Goal: Information Seeking & Learning: Check status

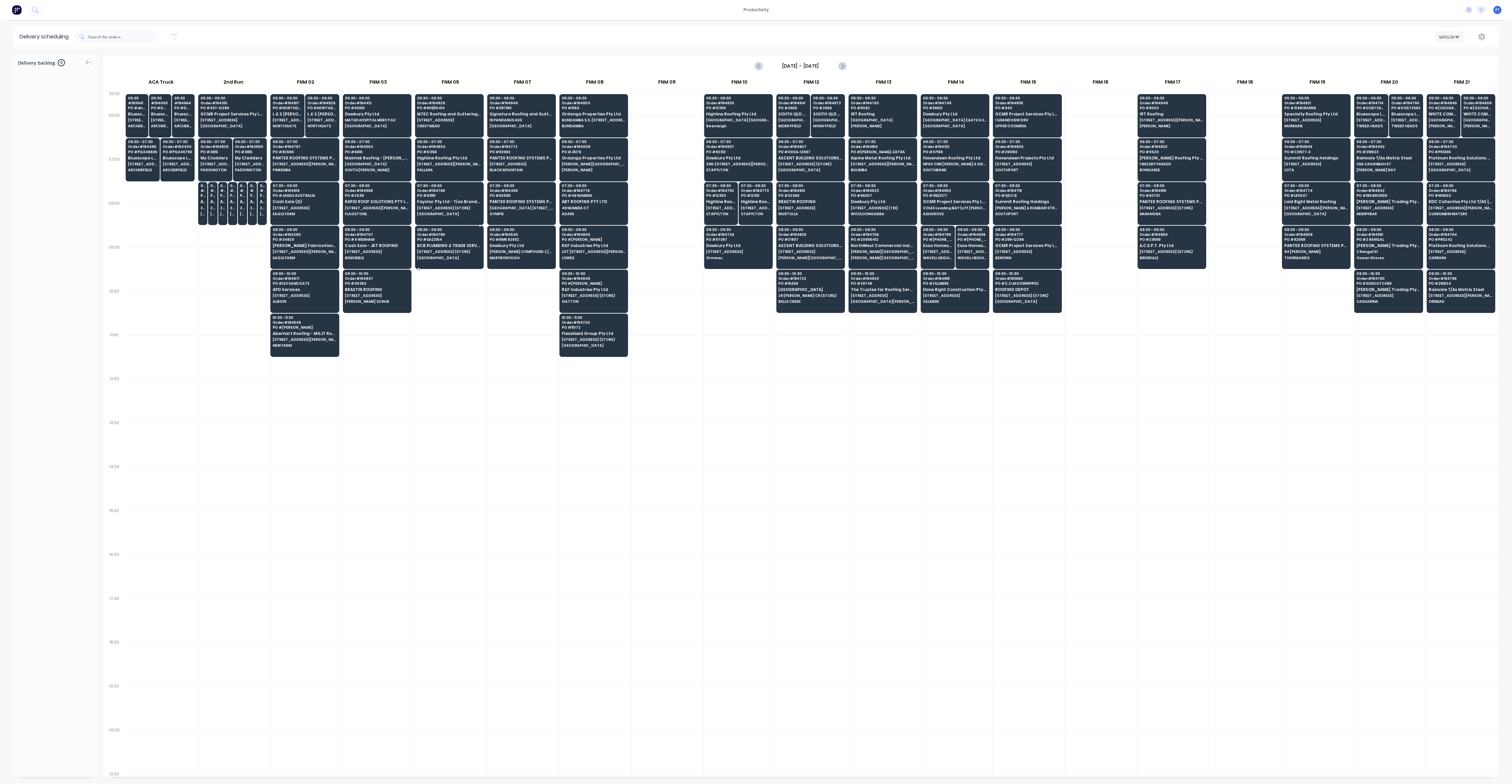
scroll to position [0, 1]
click at [290, 244] on span "[PERSON_NAME] Fabrications Pty Ltd" at bounding box center [305, 245] width 63 height 4
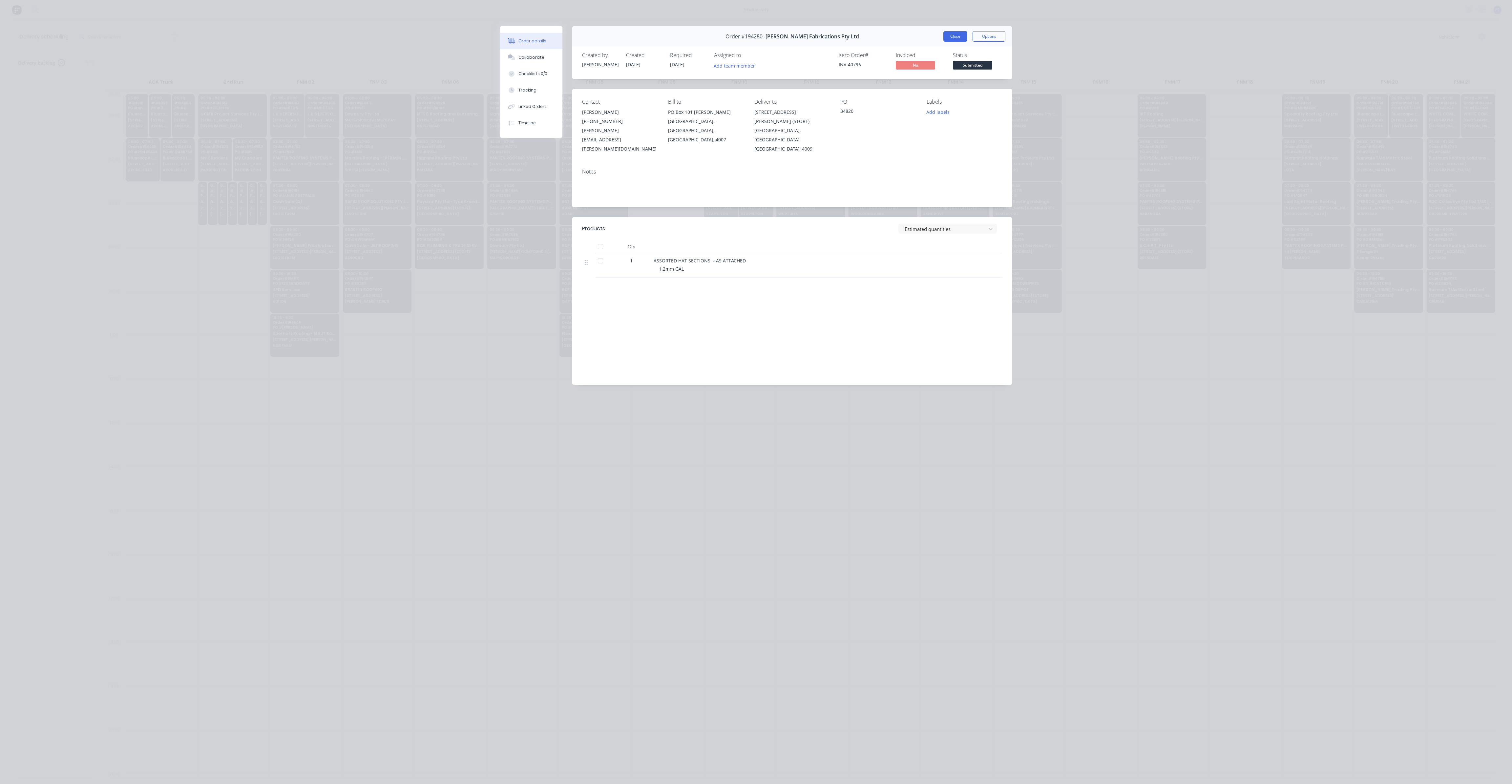
click at [950, 36] on button "Close" at bounding box center [955, 36] width 24 height 11
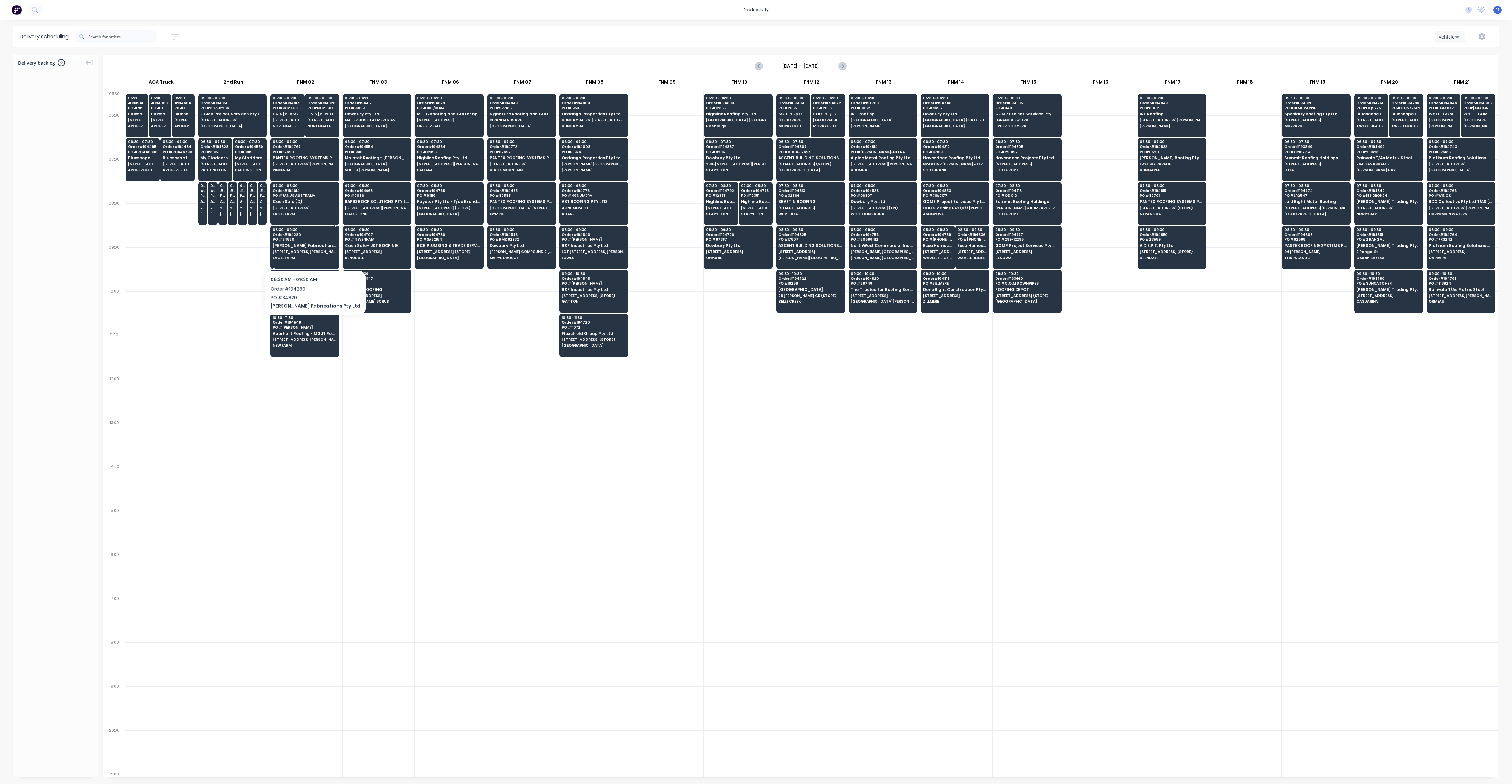
click at [305, 253] on div "08:30 - 09:30 Order # 194280 PO # 34820 [PERSON_NAME] Fabrications Pty Ltd [STR…" at bounding box center [305, 244] width 68 height 37
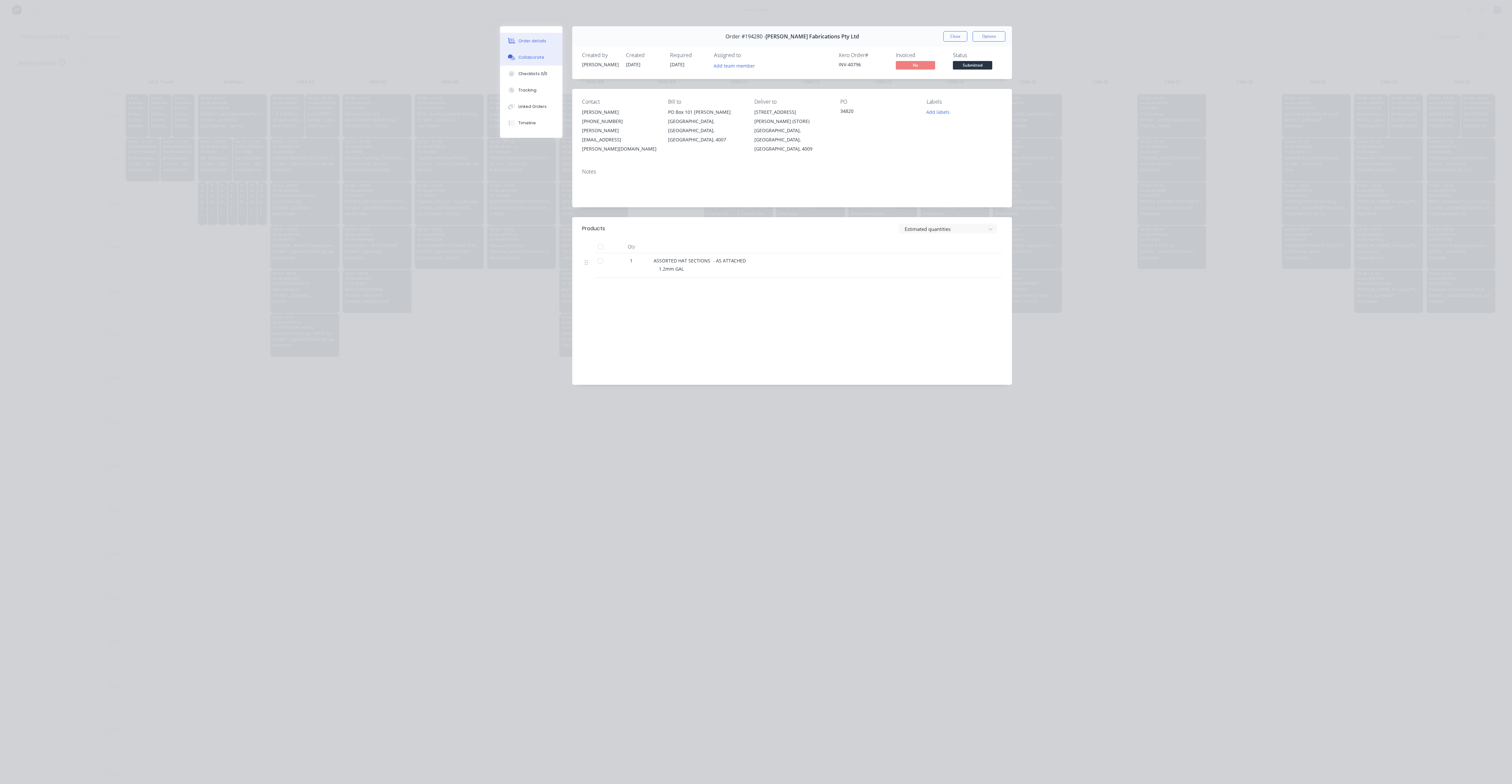
click at [535, 55] on div "Collaborate" at bounding box center [531, 58] width 26 height 6
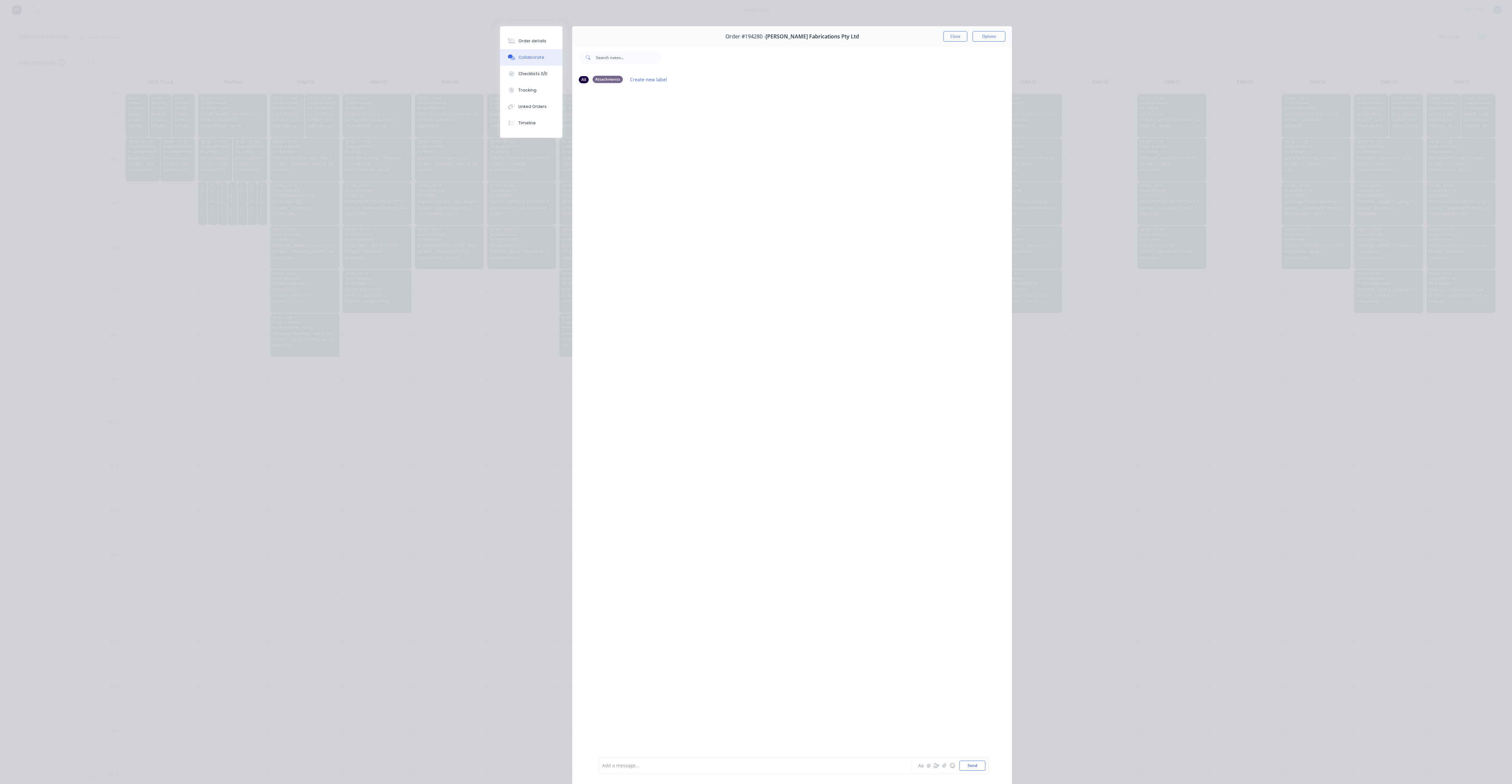
click at [608, 79] on div "Attachments" at bounding box center [608, 79] width 30 height 7
click at [536, 45] on button "Order details" at bounding box center [531, 41] width 62 height 16
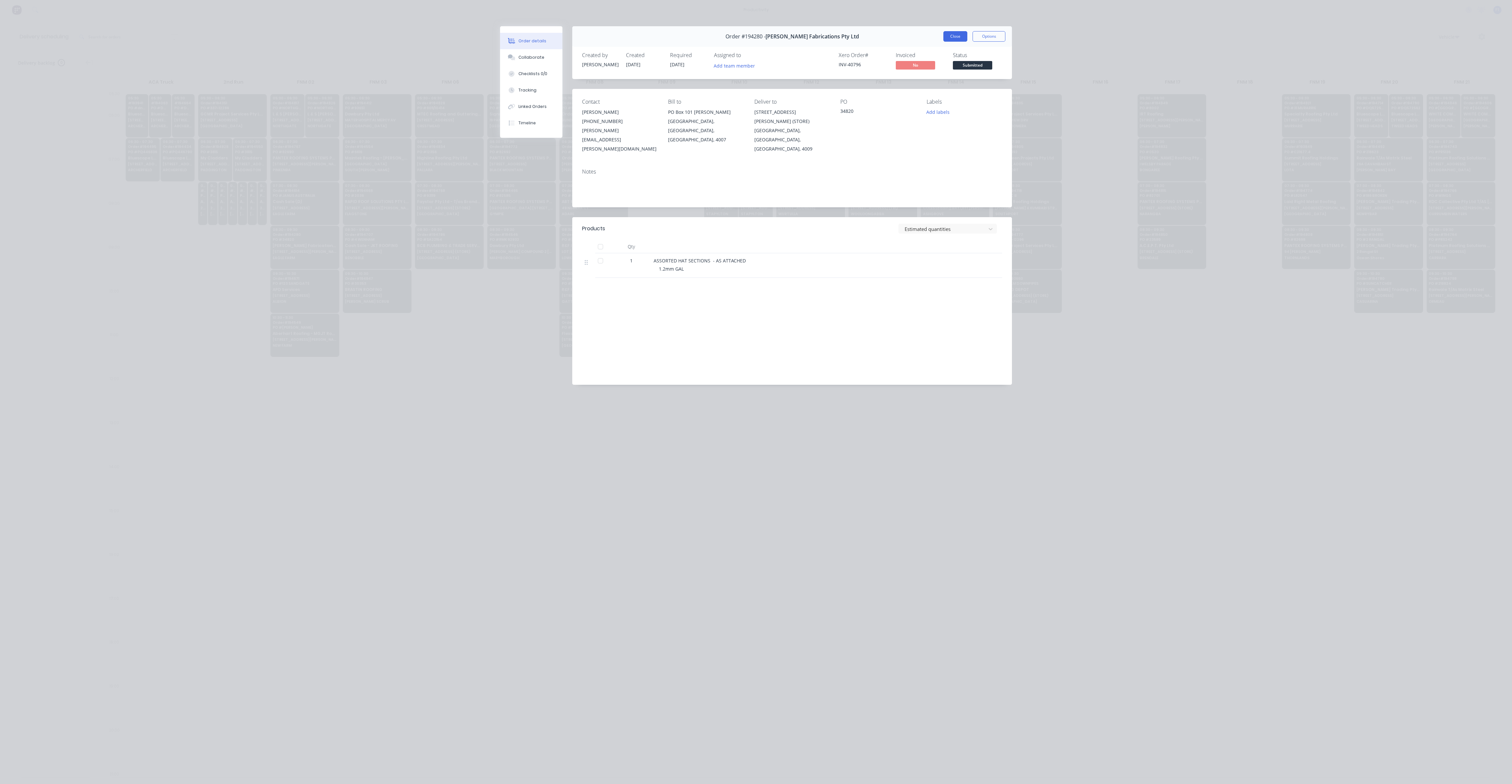
click at [958, 38] on button "Close" at bounding box center [955, 36] width 24 height 11
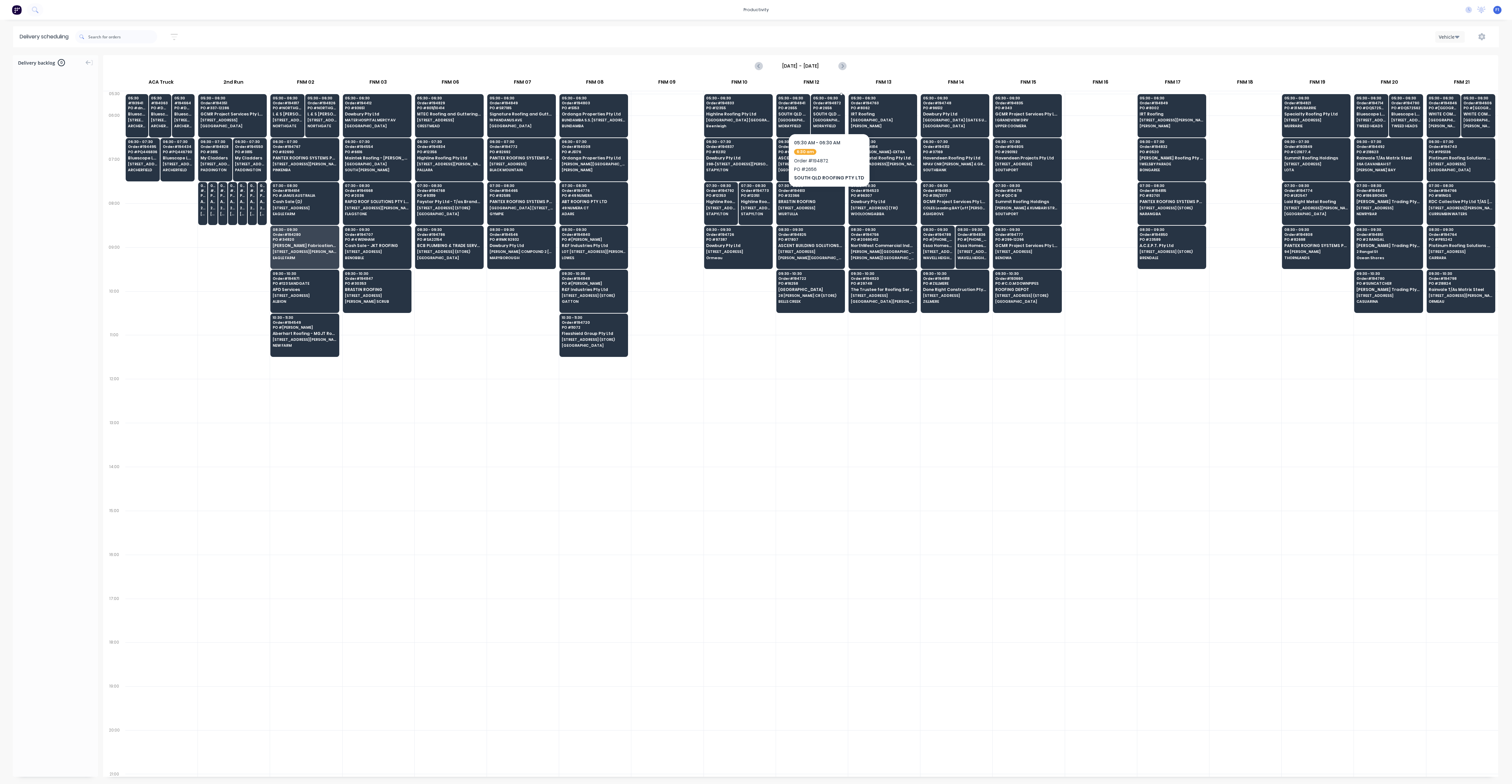
click at [814, 120] on span "[GEOGRAPHIC_DATA]" at bounding box center [828, 120] width 29 height 4
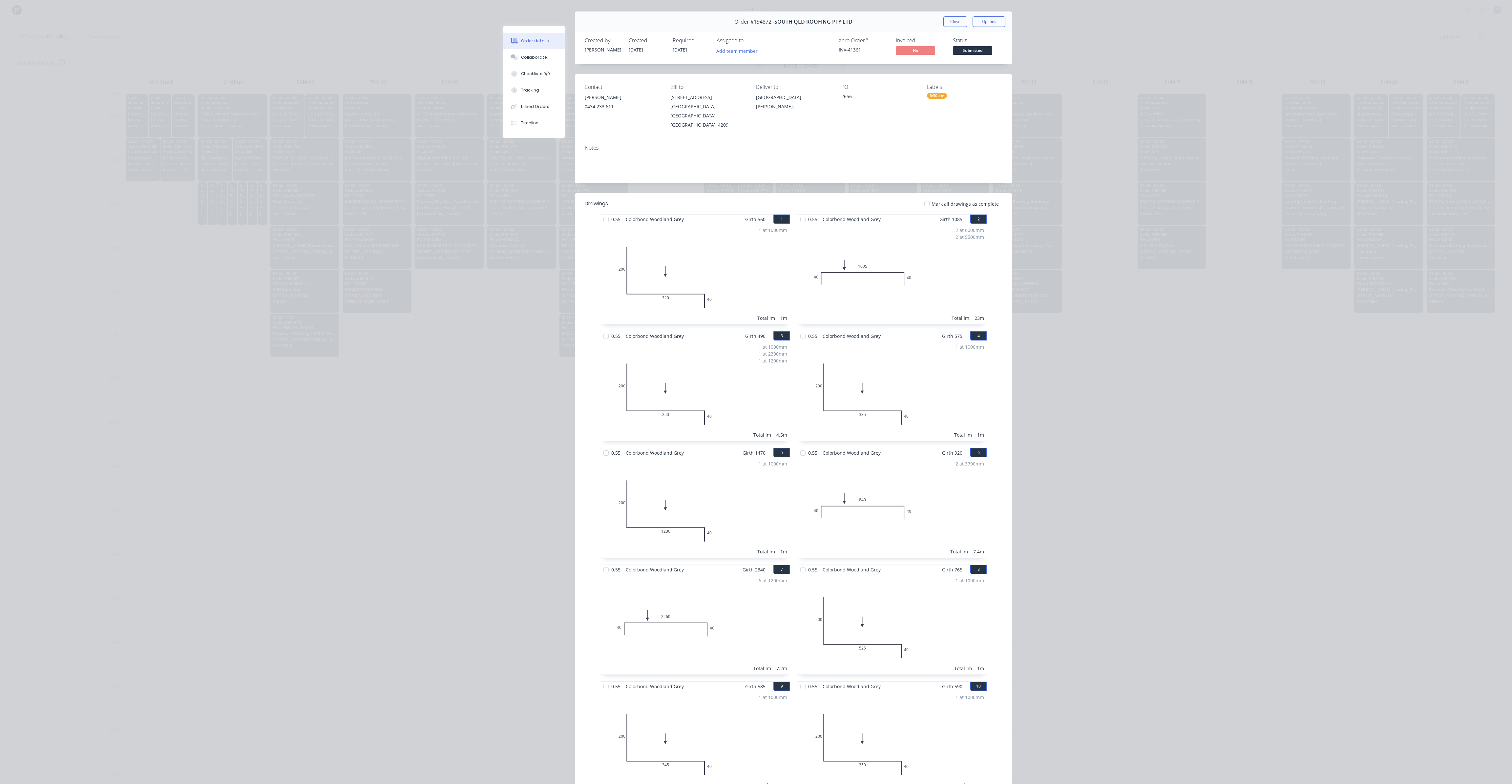
scroll to position [0, 0]
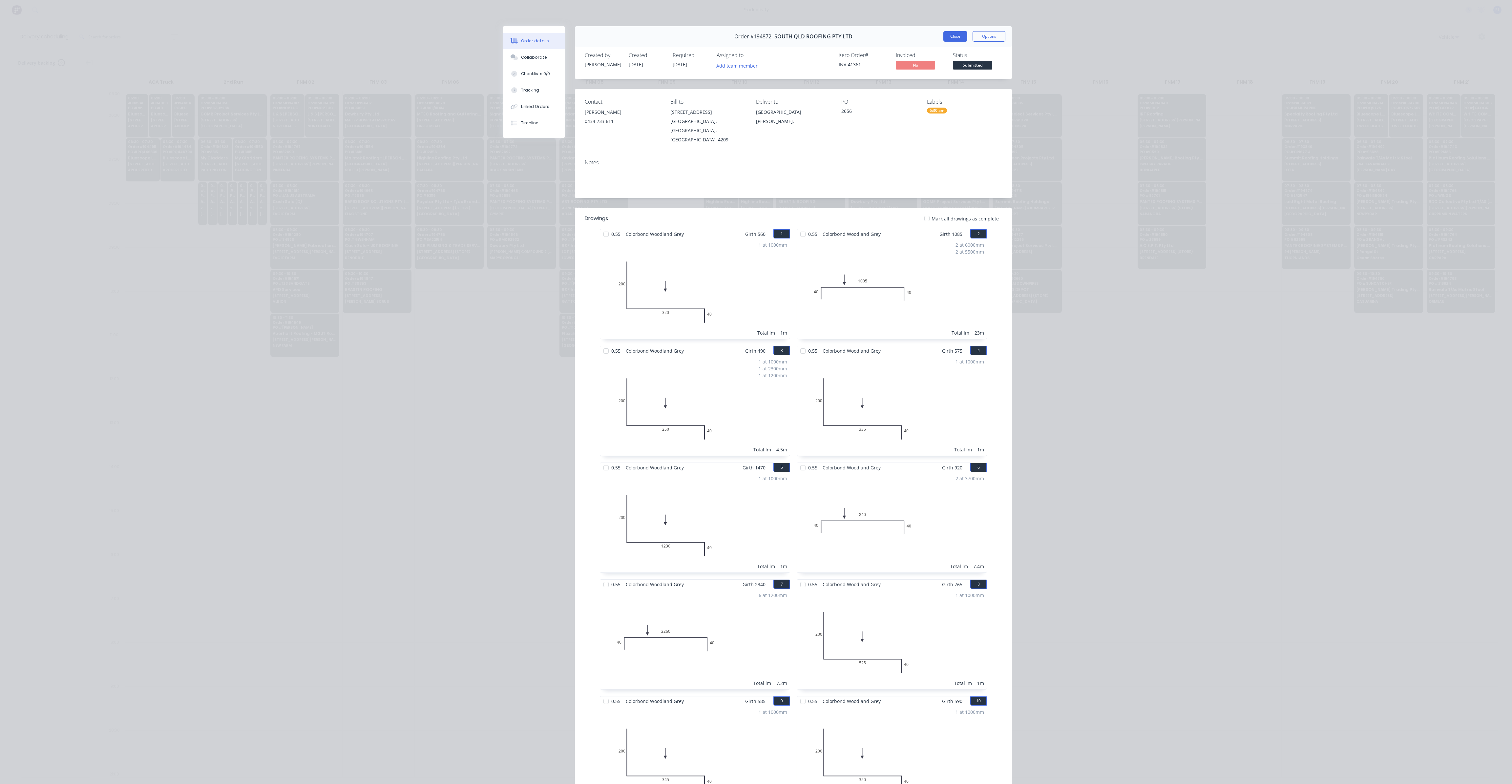
click at [951, 41] on button "Close" at bounding box center [955, 36] width 24 height 11
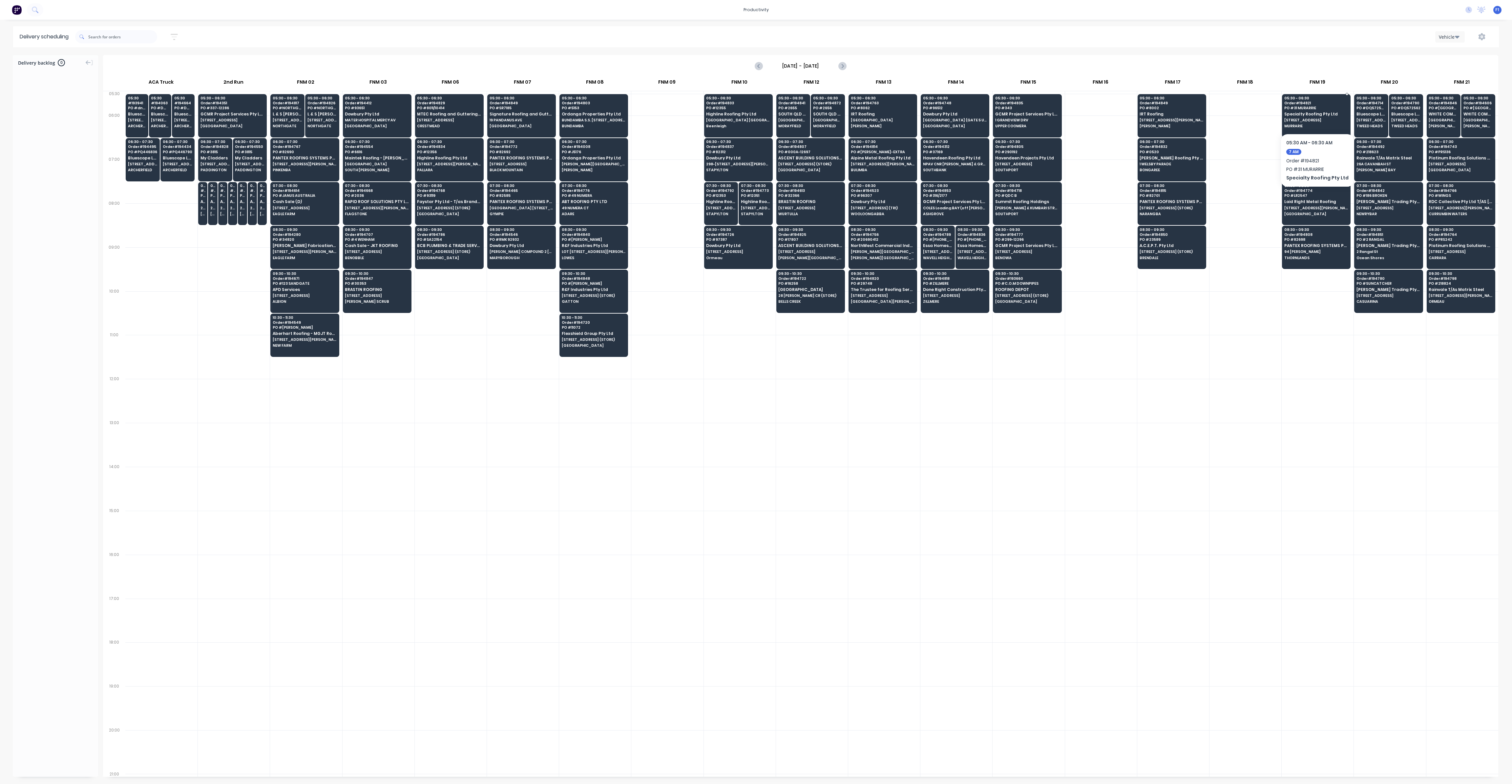
click at [1321, 113] on span "Specialty Roofing Pty Ltd" at bounding box center [1316, 114] width 63 height 4
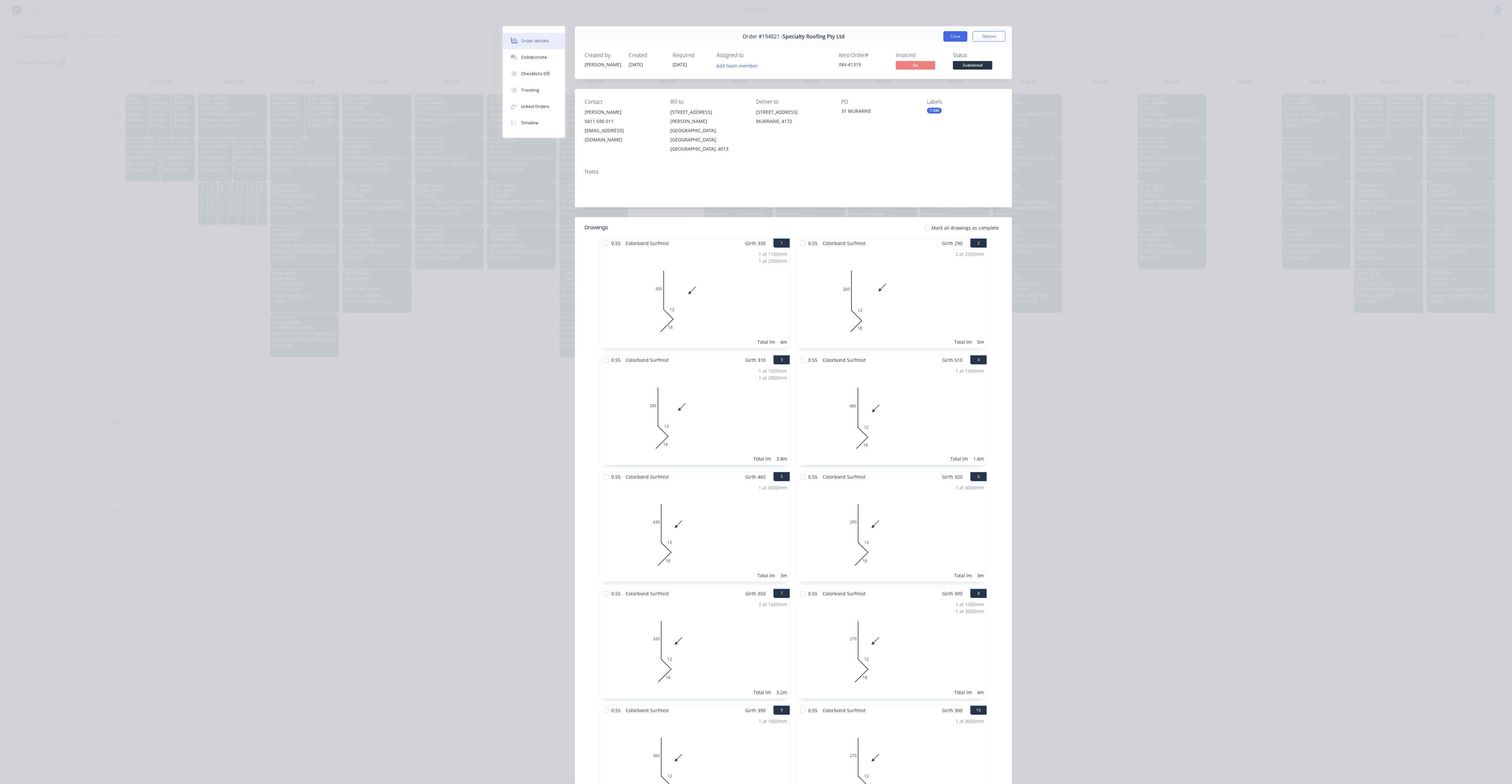
click at [952, 38] on button "Close" at bounding box center [955, 36] width 24 height 11
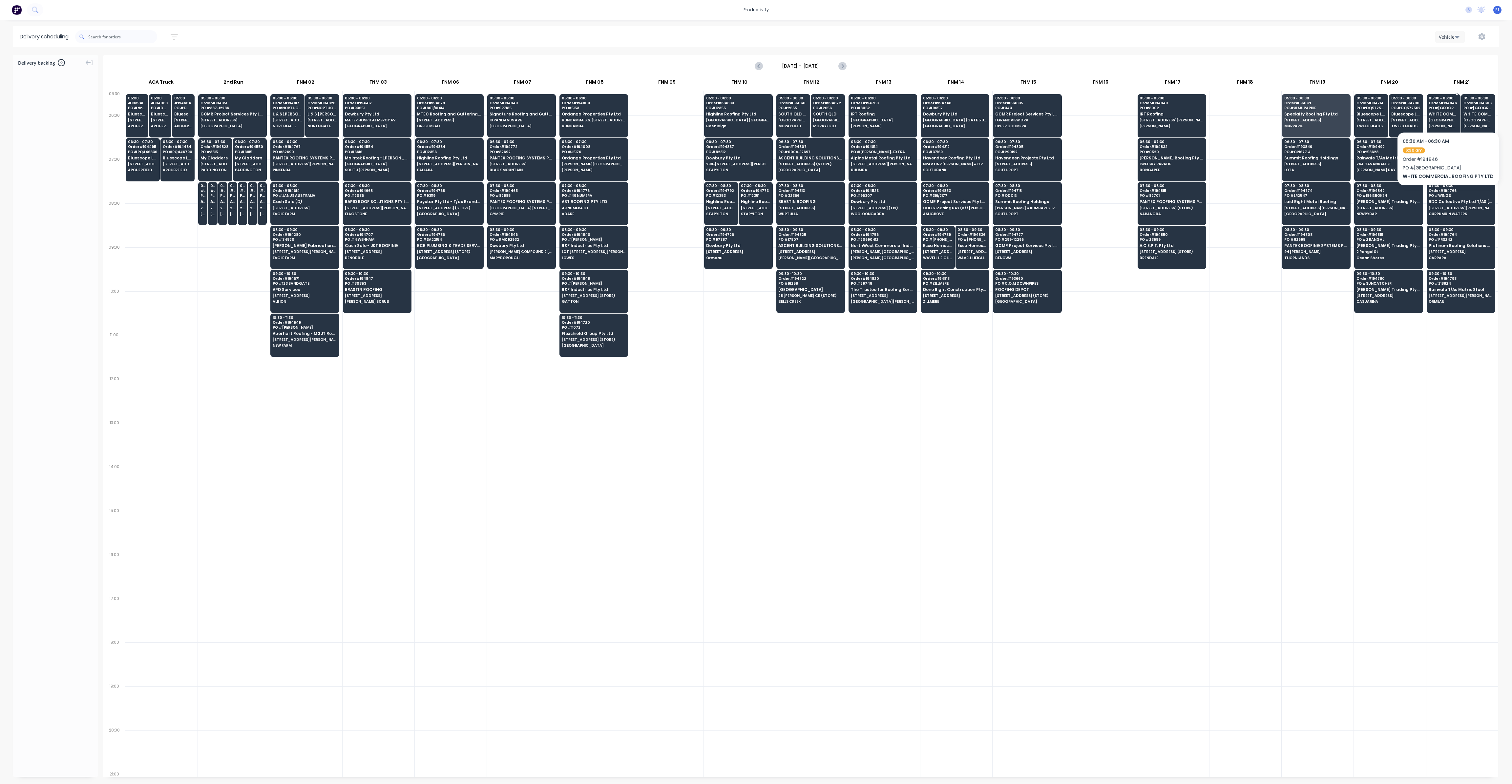
click at [1446, 112] on span "WHITE COMMERCIAL ROOFING PTY LTD" at bounding box center [1443, 114] width 29 height 4
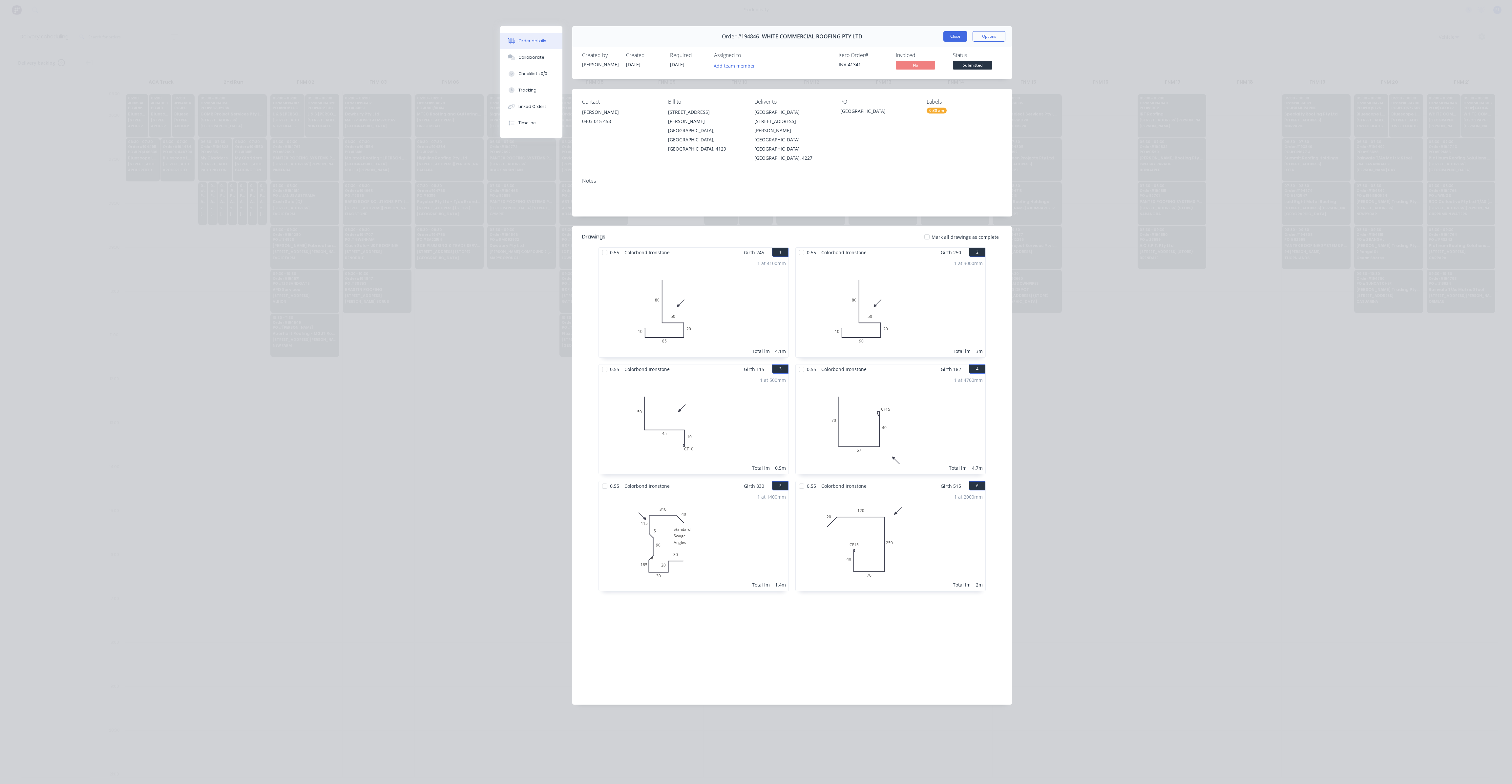
click at [950, 35] on button "Close" at bounding box center [955, 36] width 24 height 11
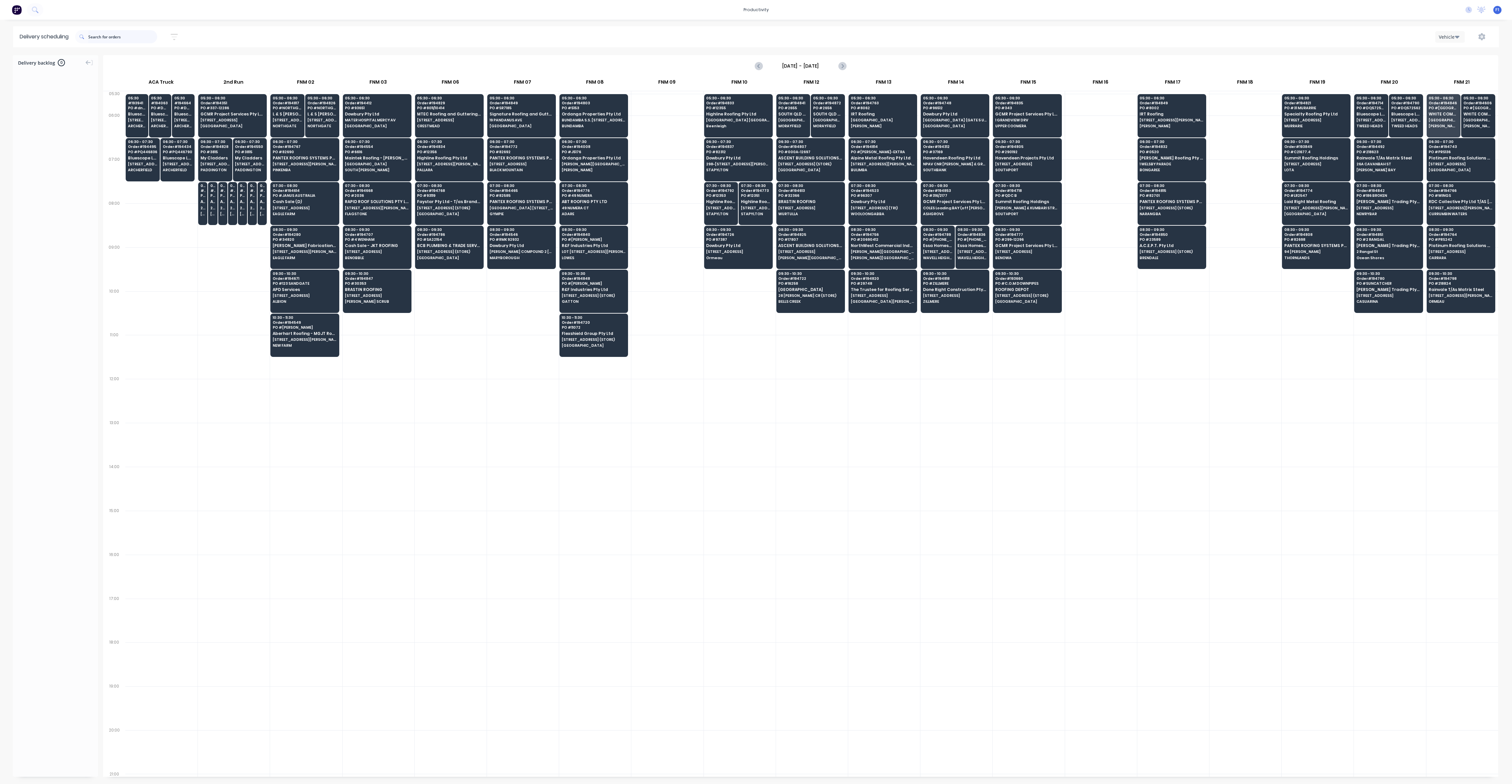
click at [134, 41] on input "text" at bounding box center [122, 36] width 69 height 13
type input "4"
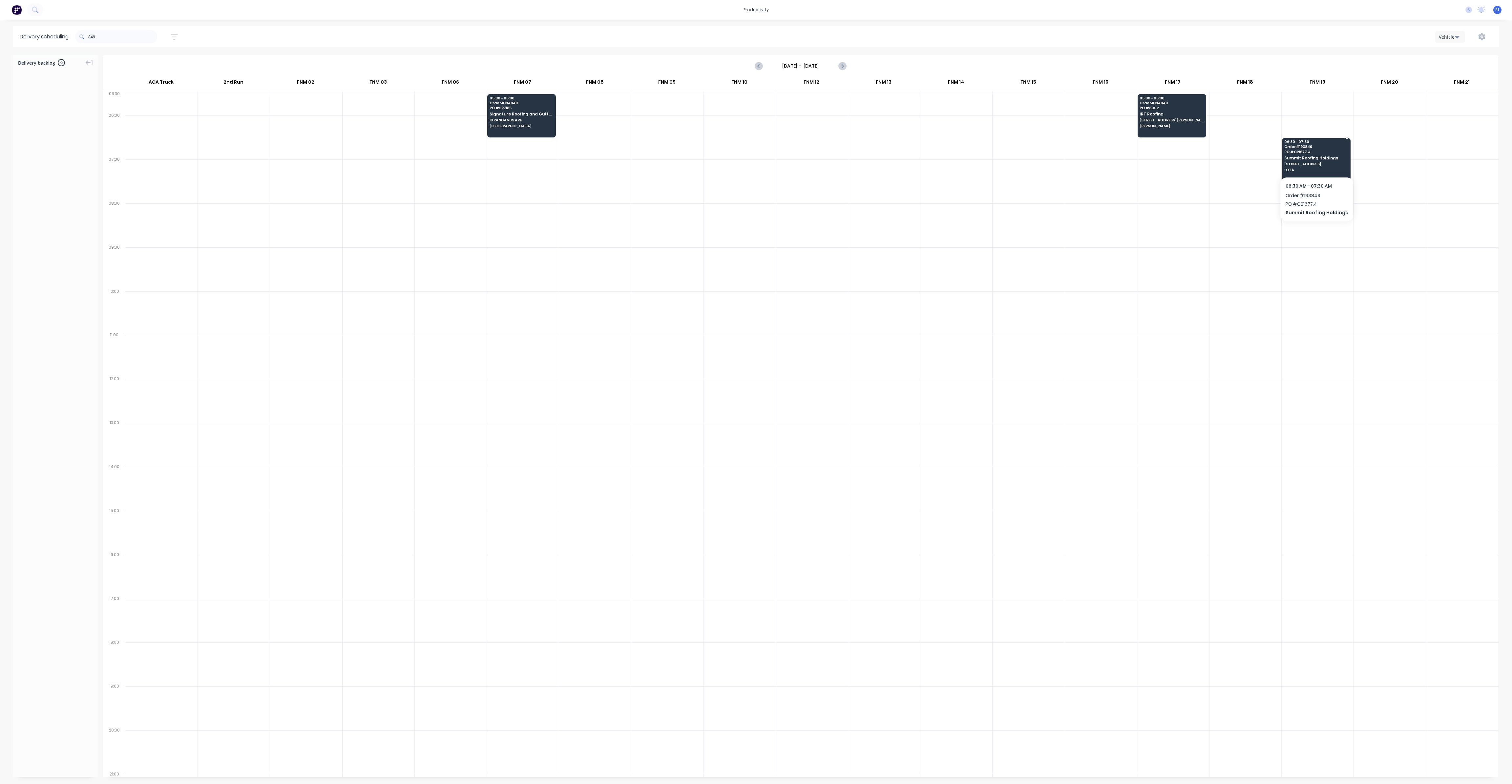
click at [1314, 168] on span "LOTA" at bounding box center [1316, 170] width 63 height 4
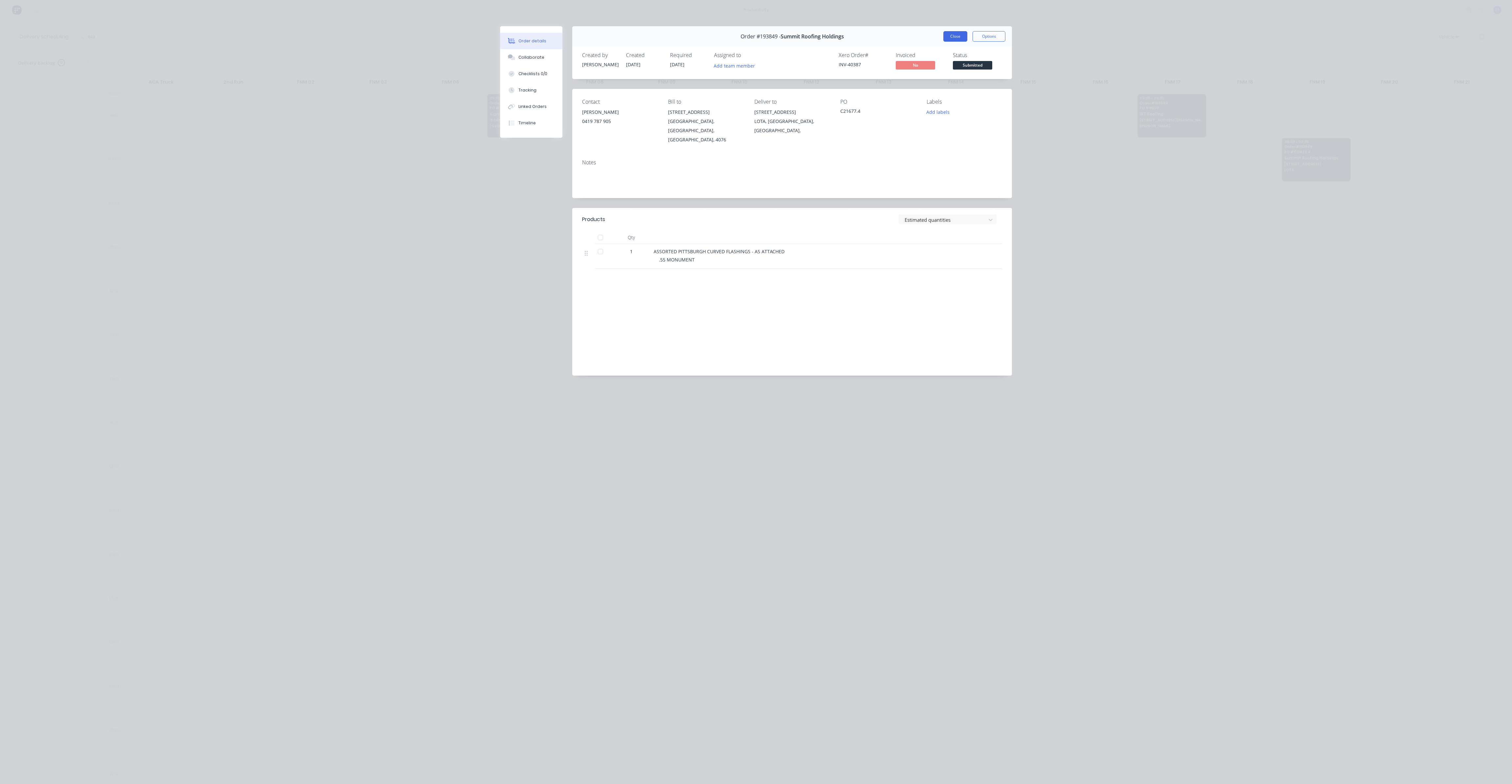
click at [958, 37] on button "Close" at bounding box center [955, 36] width 24 height 11
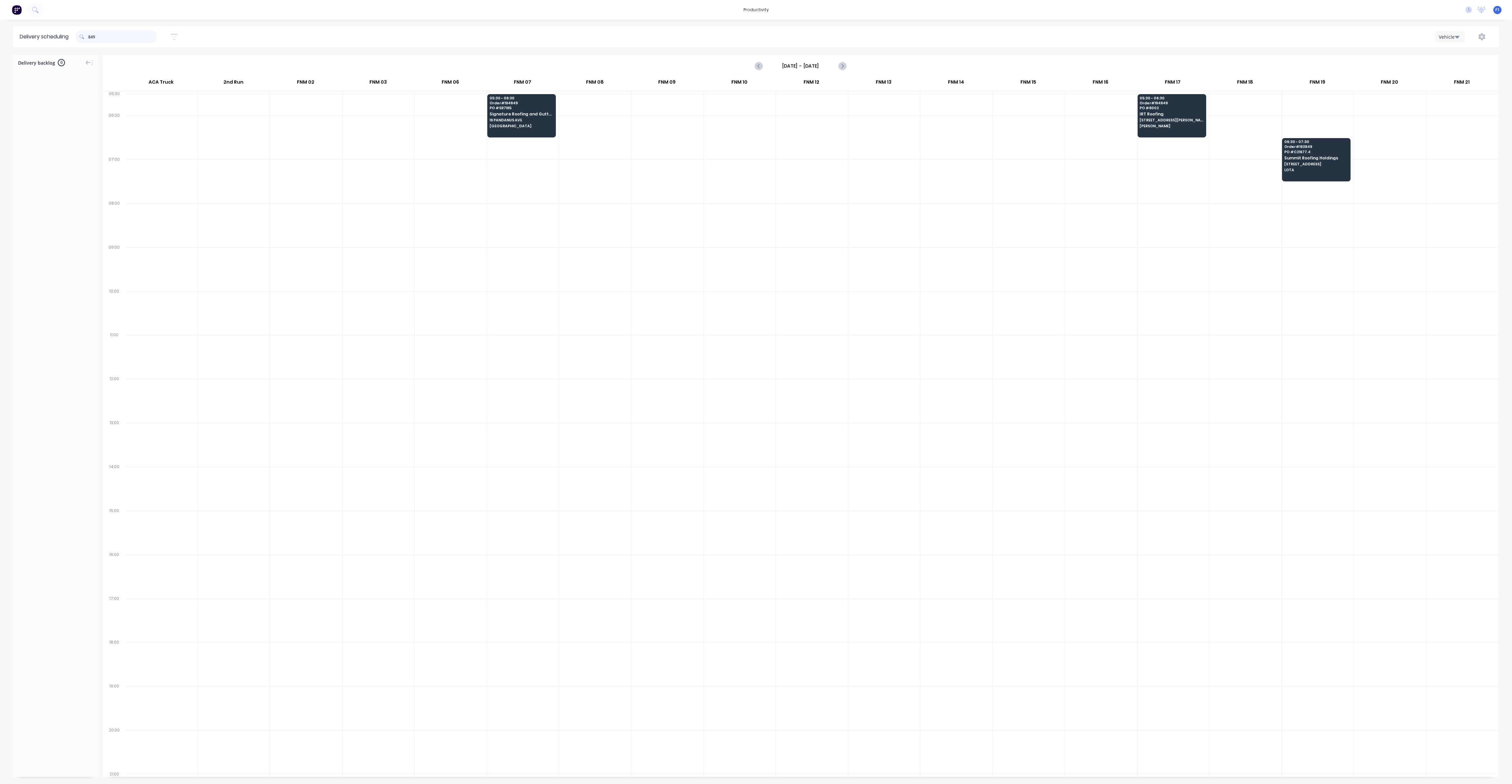
drag, startPoint x: 129, startPoint y: 43, endPoint x: 70, endPoint y: 35, distance: 59.5
click at [70, 35] on header "Delivery scheduling 849 [DATE] - [DATE] Sort by Most recent Created date Requir…" at bounding box center [755, 37] width 1486 height 21
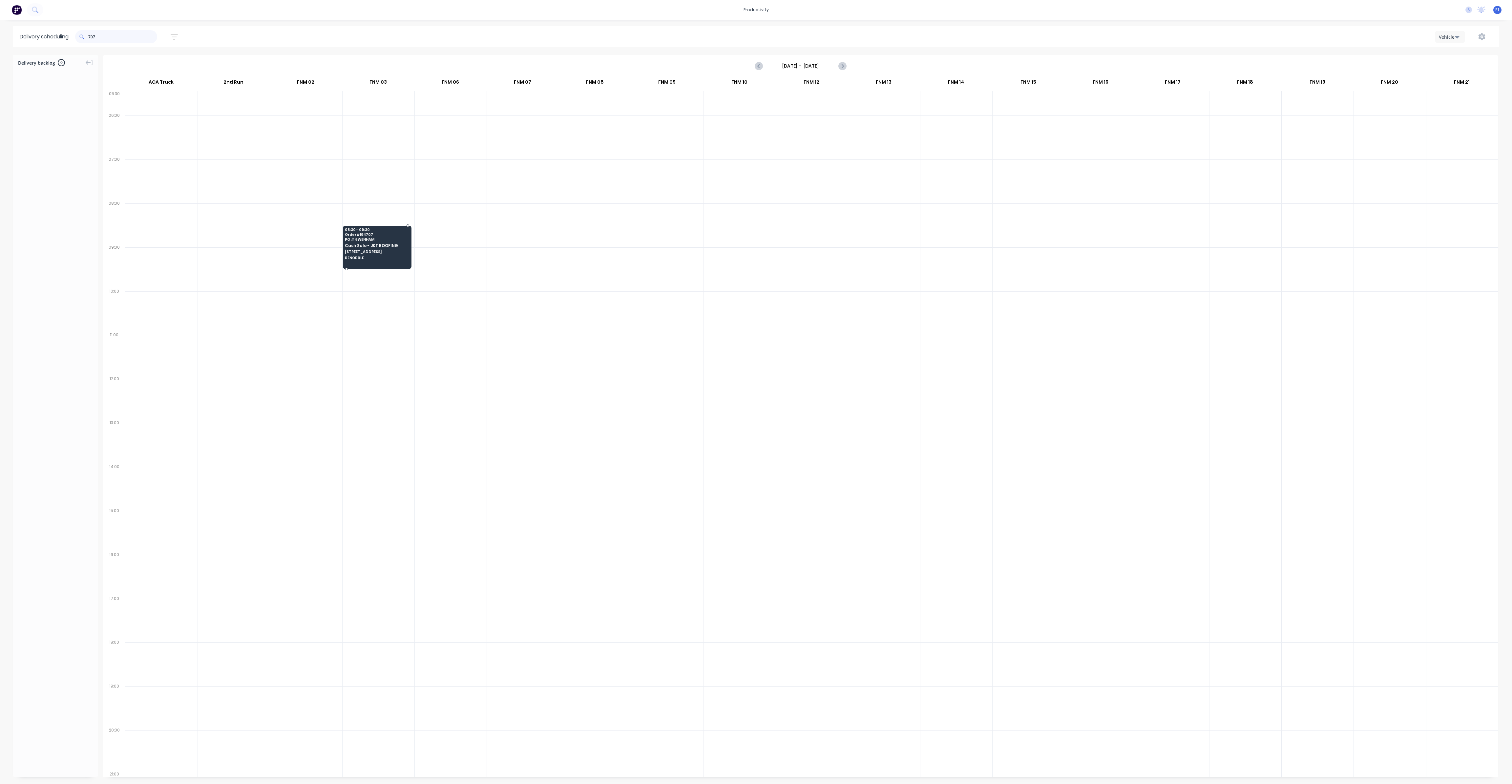
type input "707"
click at [376, 245] on span "Cash Sale - JKT ROOFING" at bounding box center [377, 245] width 63 height 4
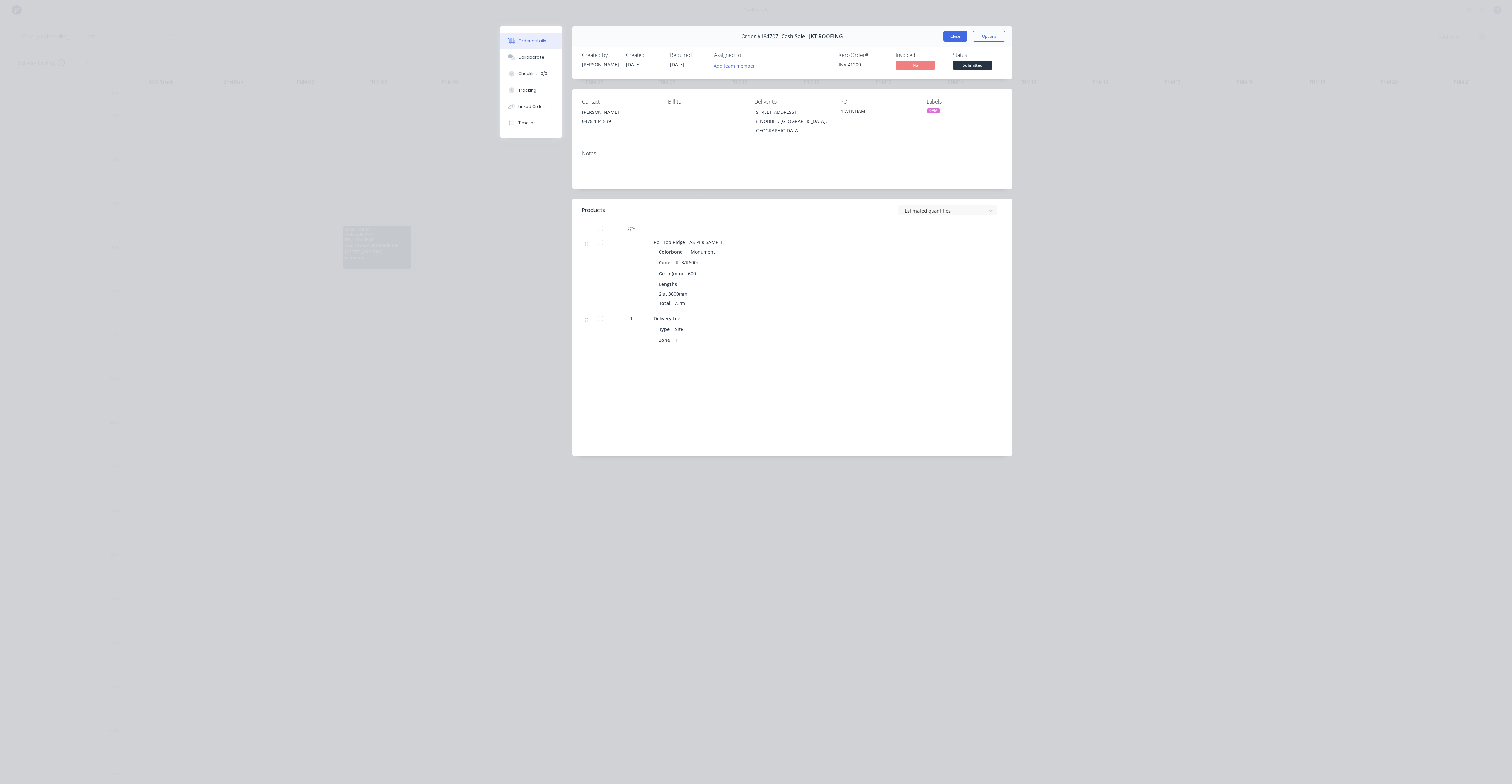
click at [951, 36] on button "Close" at bounding box center [955, 36] width 24 height 11
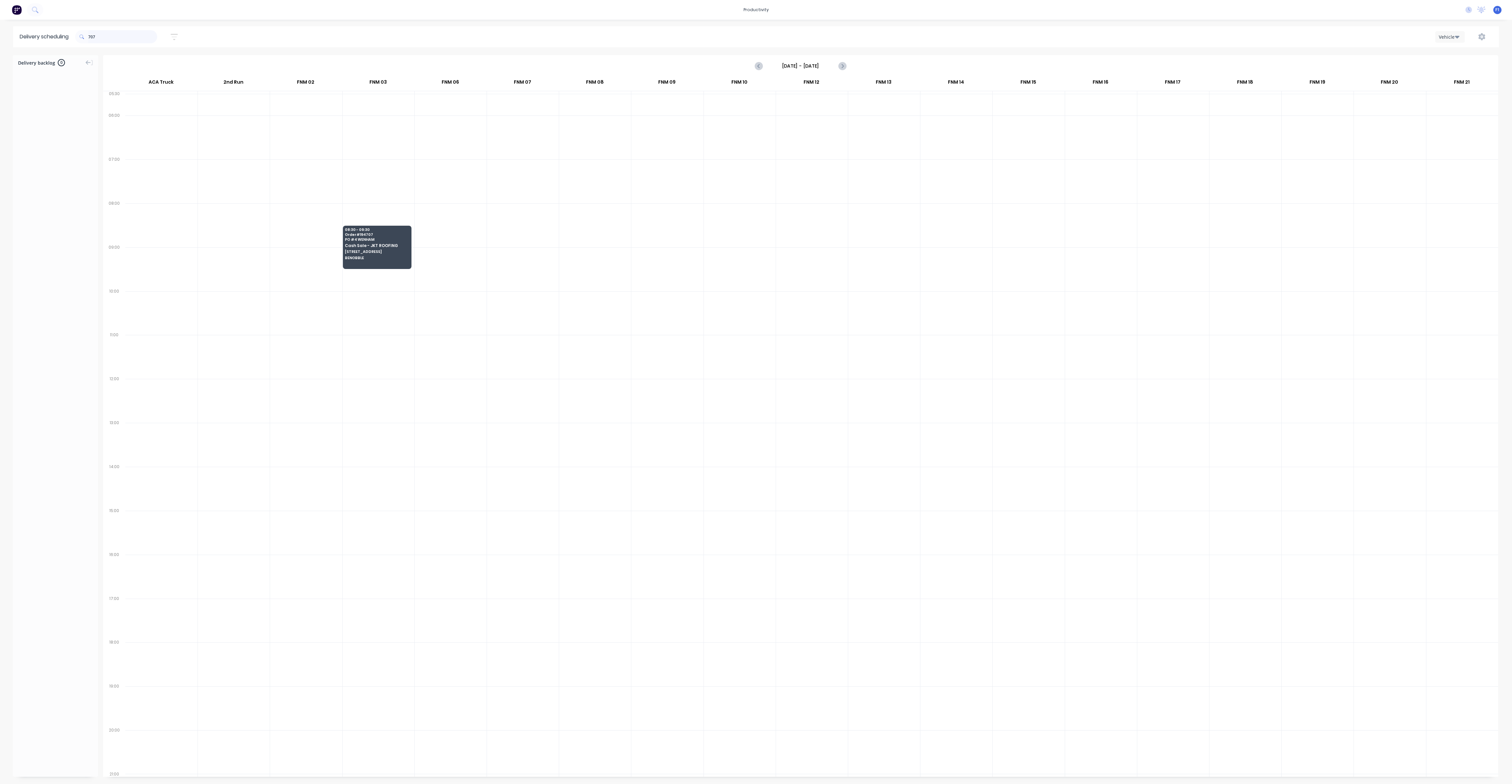
click at [87, 32] on div "707" at bounding box center [116, 36] width 82 height 13
